Goal: Task Accomplishment & Management: Manage account settings

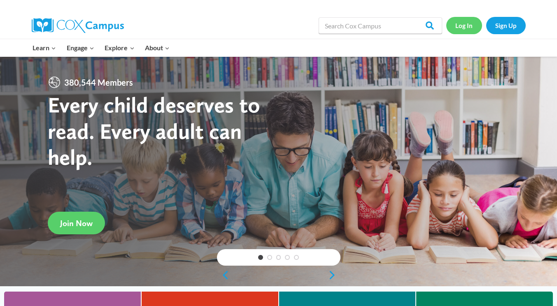
click at [461, 31] on link "Log In" at bounding box center [465, 25] width 36 height 17
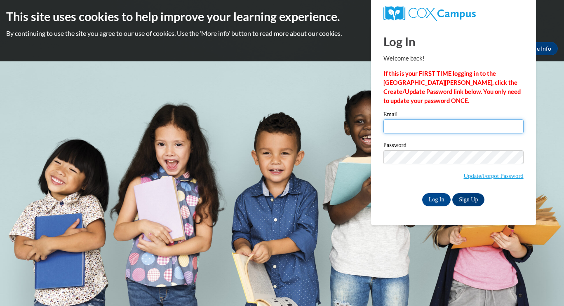
click at [404, 127] on input "Email" at bounding box center [453, 126] width 140 height 14
type input "kwamelj@gmail.com"
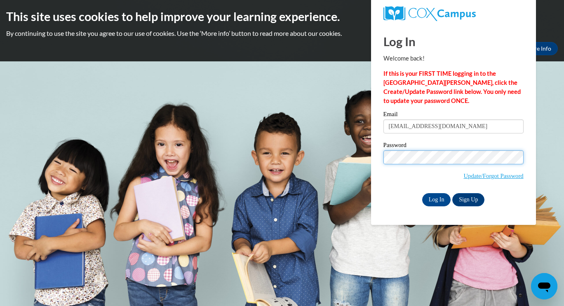
click at [422, 193] on input "Log In" at bounding box center [436, 199] width 29 height 13
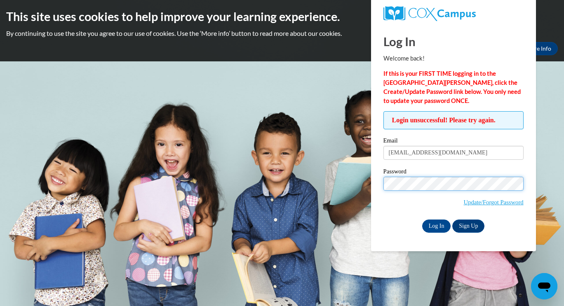
click at [422, 220] on input "Log In" at bounding box center [436, 226] width 29 height 13
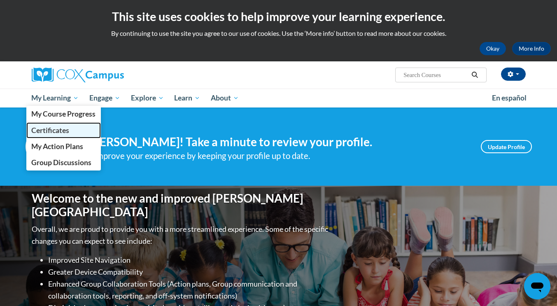
click at [60, 128] on span "Certificates" at bounding box center [50, 130] width 38 height 9
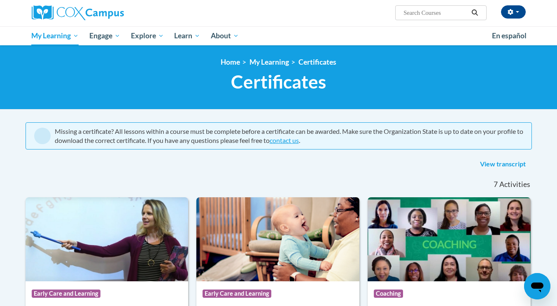
scroll to position [62, 0]
